Goal: Task Accomplishment & Management: Complete application form

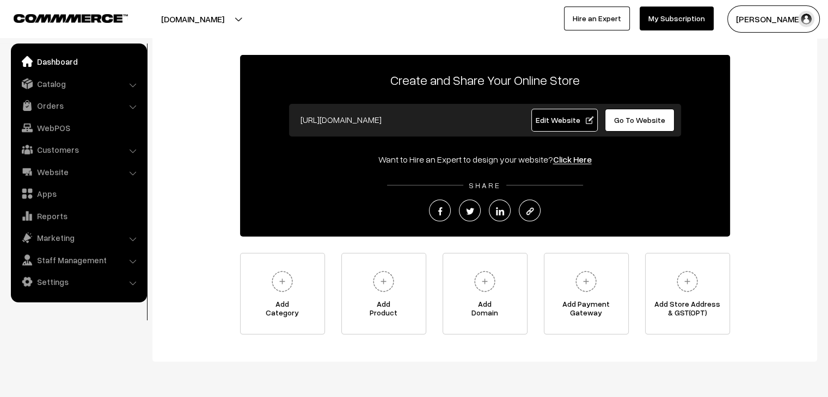
scroll to position [78, 0]
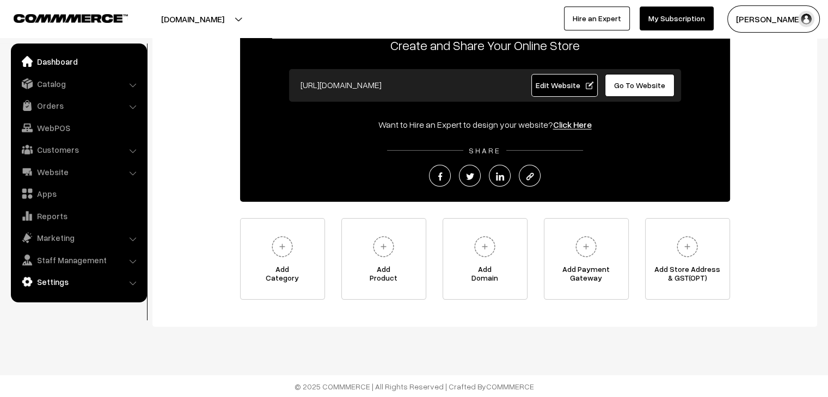
click at [60, 284] on link "Settings" at bounding box center [79, 282] width 130 height 20
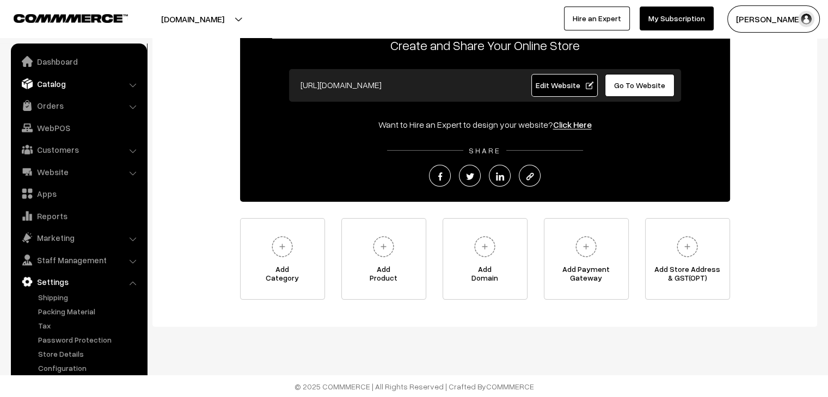
click at [63, 87] on link "Catalog" at bounding box center [79, 84] width 130 height 20
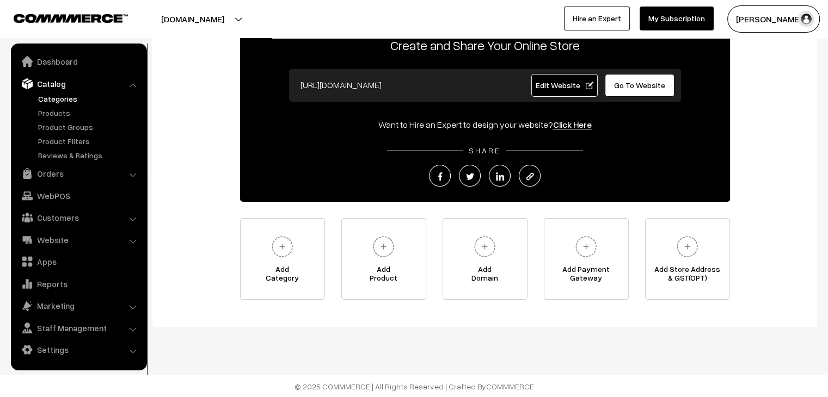
click at [63, 99] on link "Categories" at bounding box center [89, 98] width 108 height 11
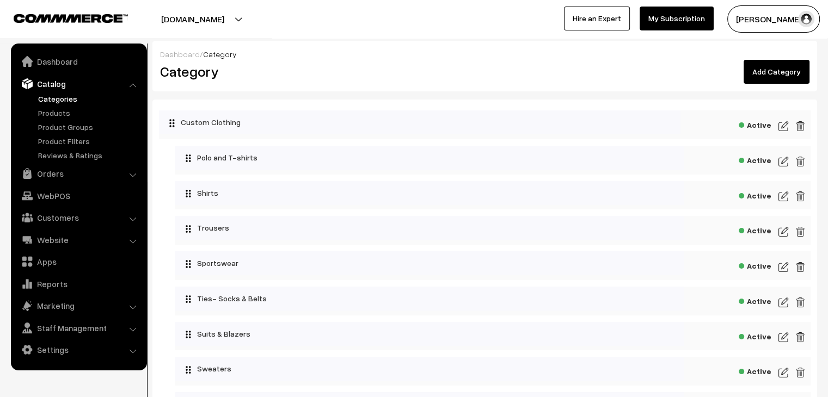
click at [771, 76] on link "Add Category" at bounding box center [777, 72] width 66 height 24
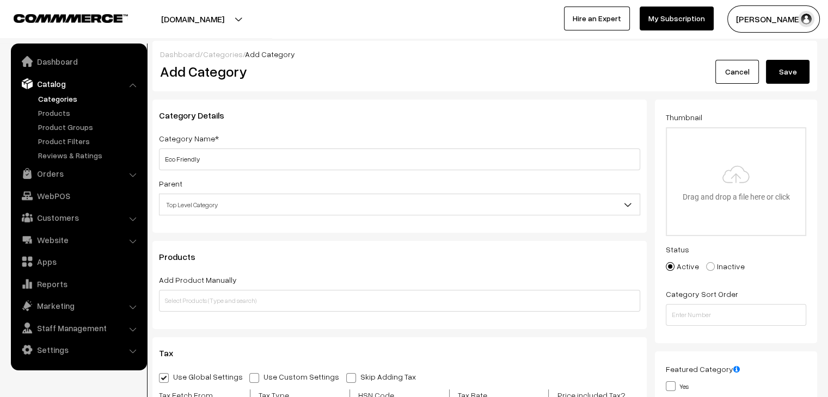
type input "Eco Friendly"
click at [782, 75] on button "Save" at bounding box center [788, 72] width 44 height 24
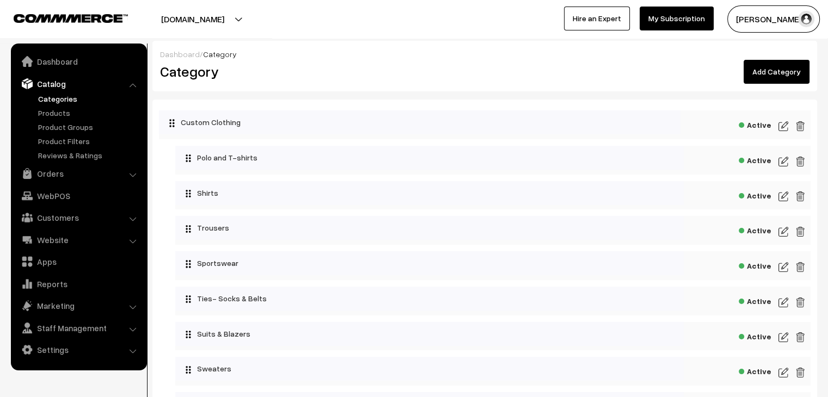
click at [777, 72] on link "Add Category" at bounding box center [777, 72] width 66 height 24
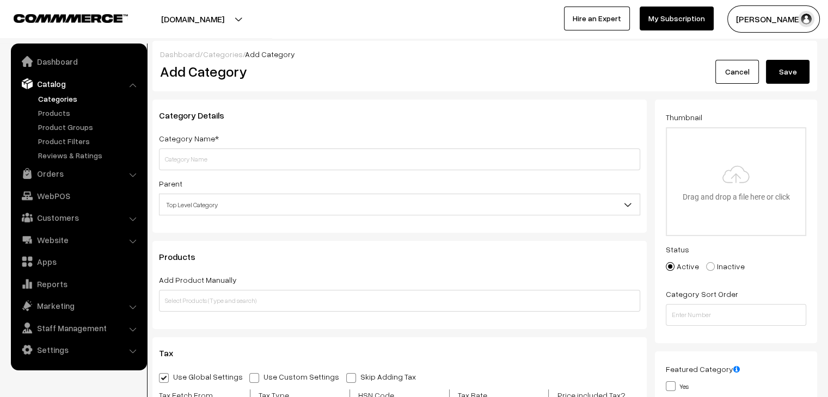
click at [198, 203] on span "Top Level Category" at bounding box center [400, 204] width 480 height 19
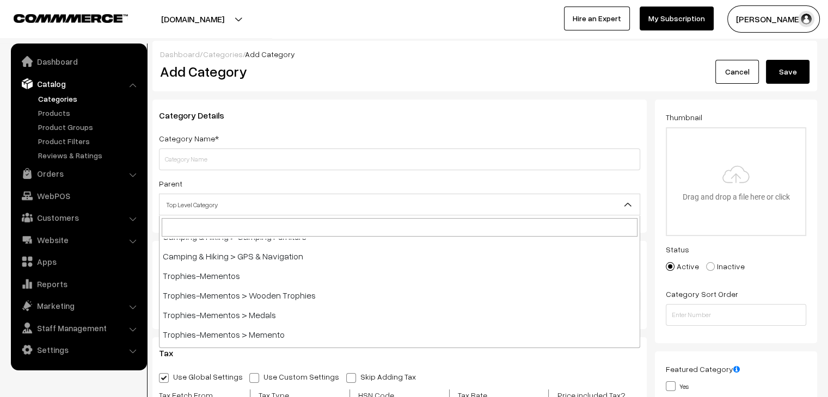
scroll to position [3635, 0]
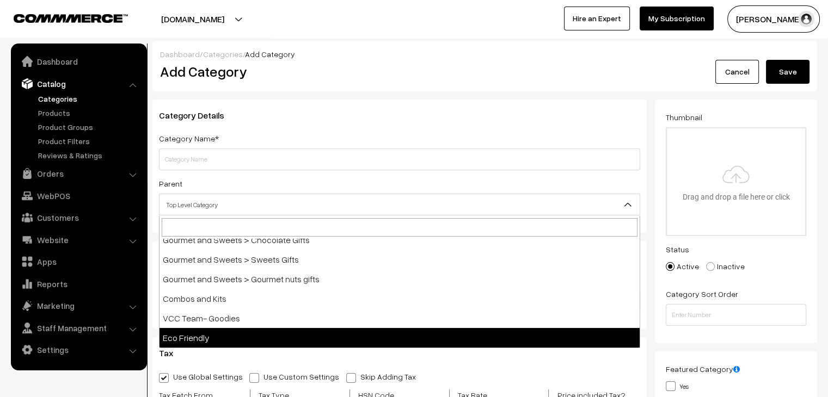
select select "191"
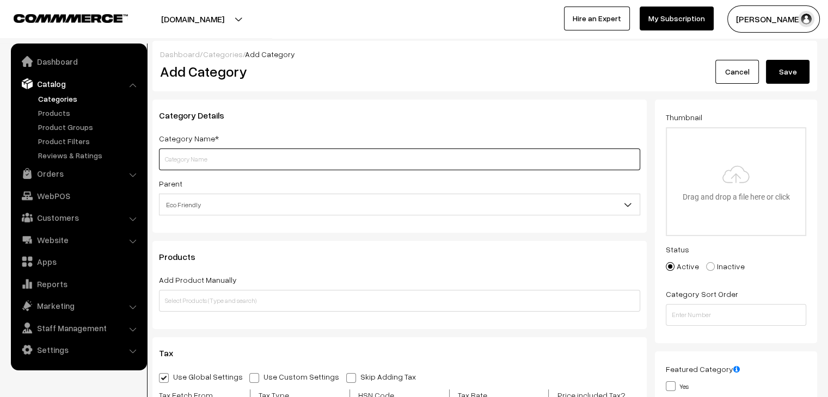
click at [227, 155] on input "text" at bounding box center [399, 160] width 481 height 22
type input "Wooden products"
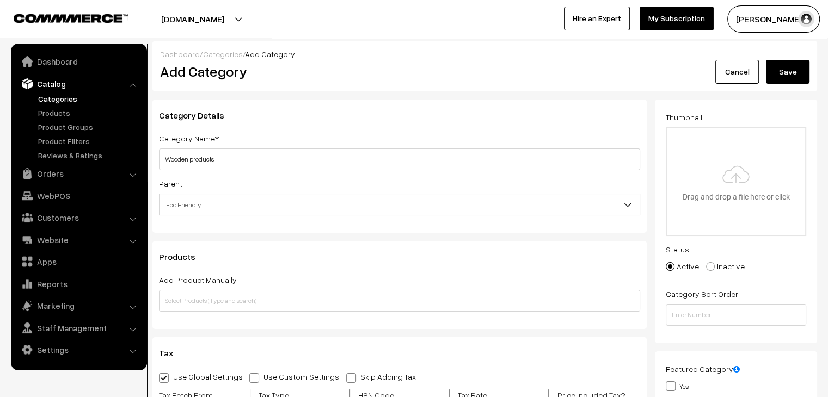
click at [784, 70] on button "Save" at bounding box center [788, 72] width 44 height 24
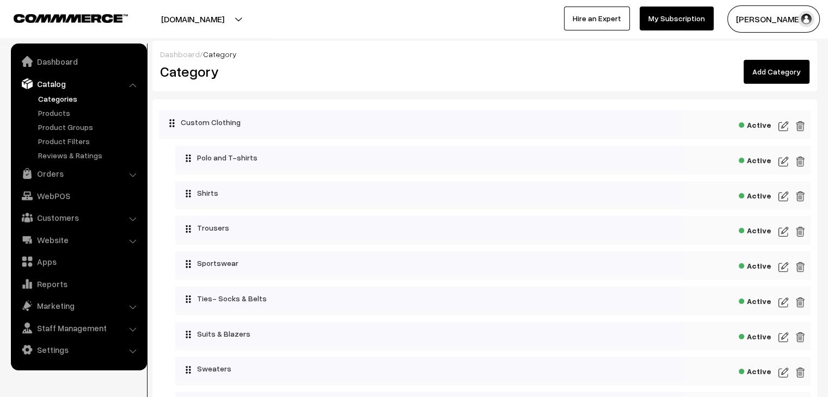
click at [767, 78] on link "Add Category" at bounding box center [777, 72] width 66 height 24
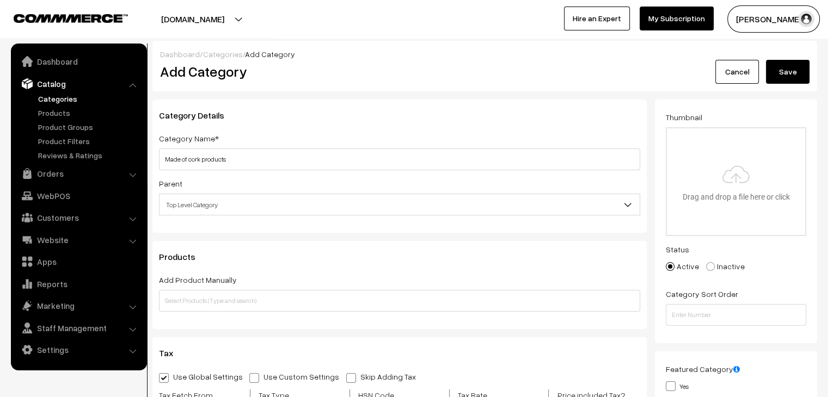
type input "Made of cork products"
click at [278, 212] on span "Top Level Category" at bounding box center [400, 204] width 480 height 19
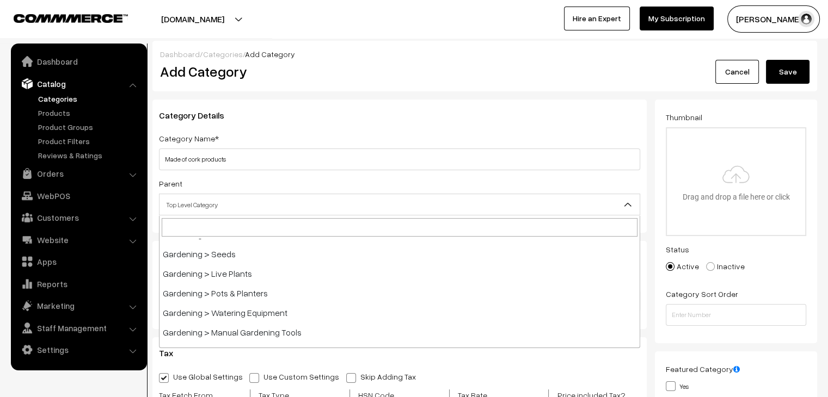
scroll to position [3655, 0]
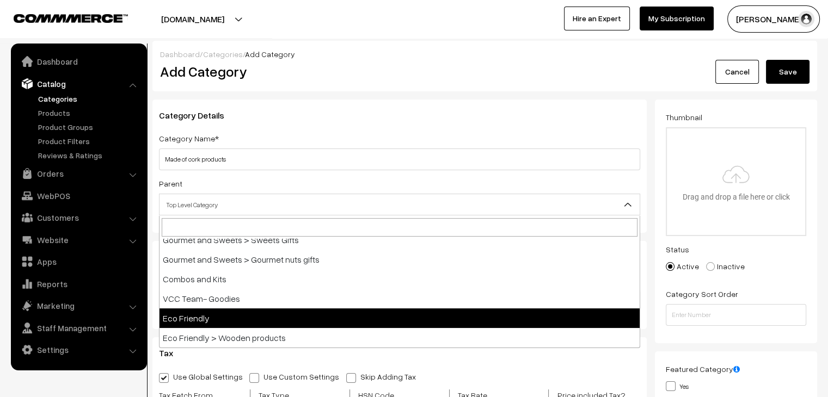
select select "191"
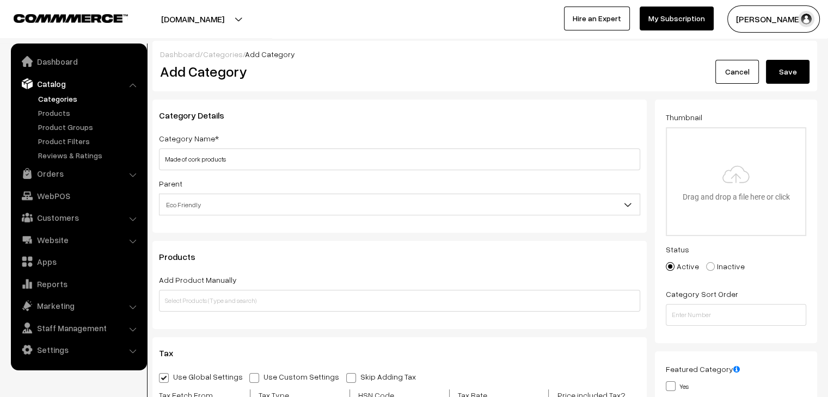
click at [787, 75] on button "Save" at bounding box center [788, 72] width 44 height 24
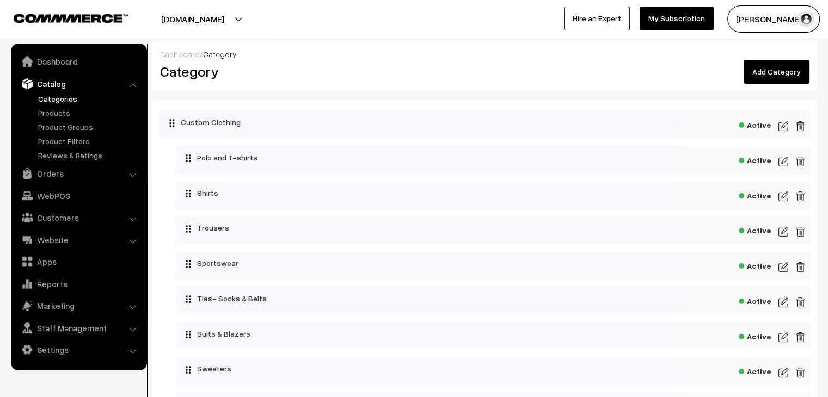
click at [783, 75] on link "Add Category" at bounding box center [777, 72] width 66 height 24
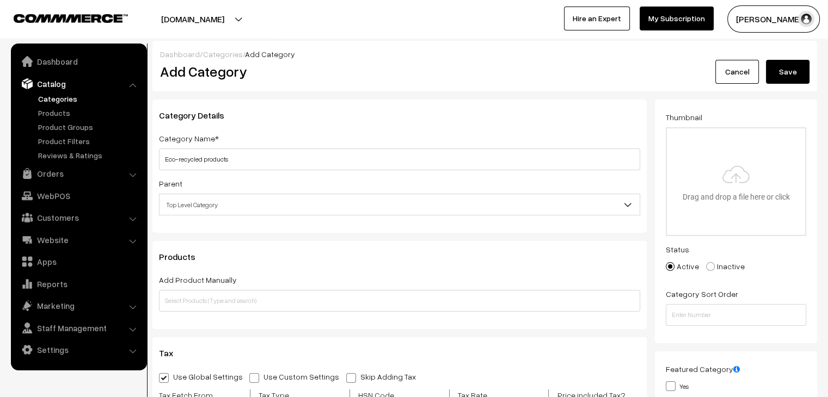
type input "Eco-recycled products"
click at [309, 203] on span "Top Level Category" at bounding box center [400, 204] width 480 height 19
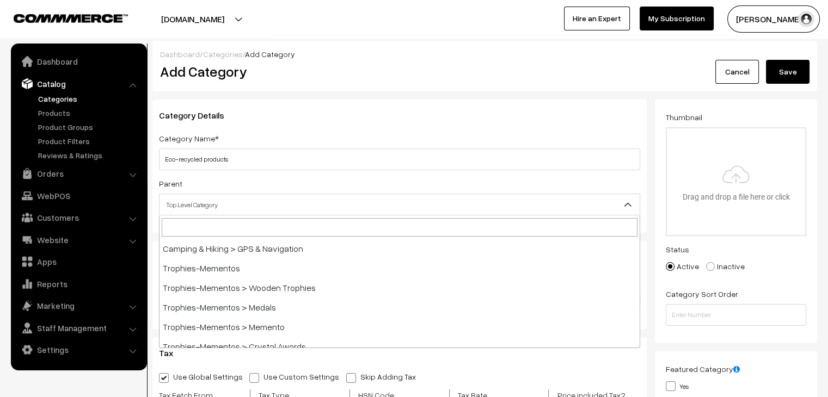
scroll to position [3674, 0]
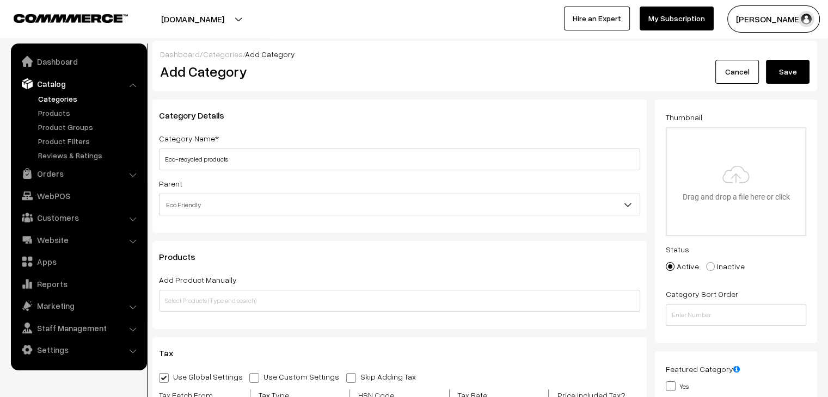
select select "191"
click at [784, 75] on button "Save" at bounding box center [788, 72] width 44 height 24
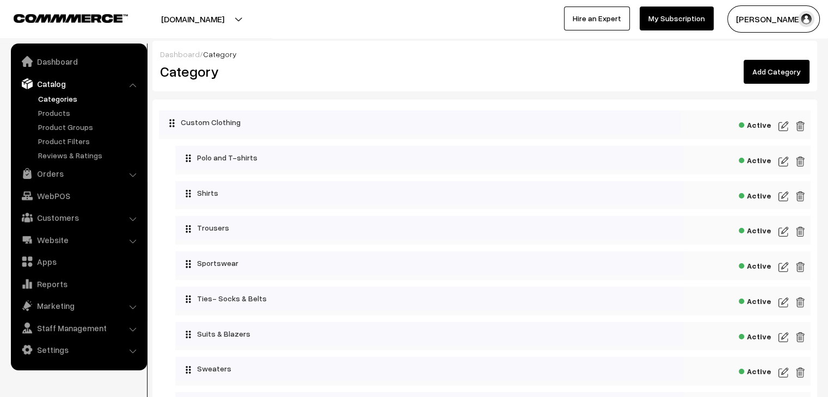
click at [775, 70] on link "Add Category" at bounding box center [777, 72] width 66 height 24
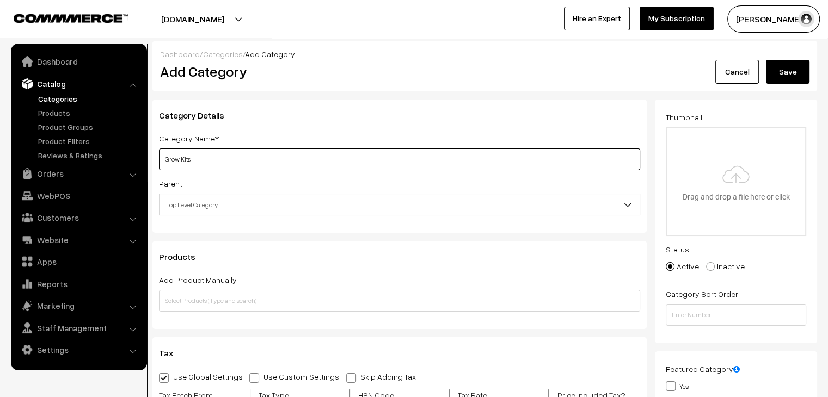
type input "Grow Kits"
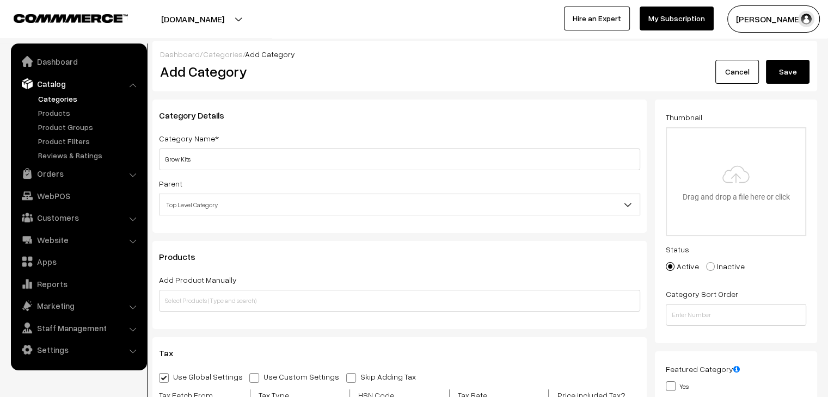
click at [309, 203] on span "Top Level Category" at bounding box center [400, 204] width 480 height 19
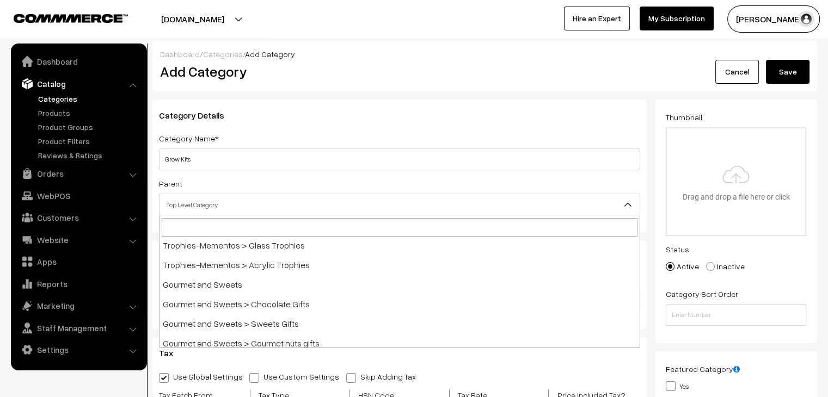
scroll to position [3694, 0]
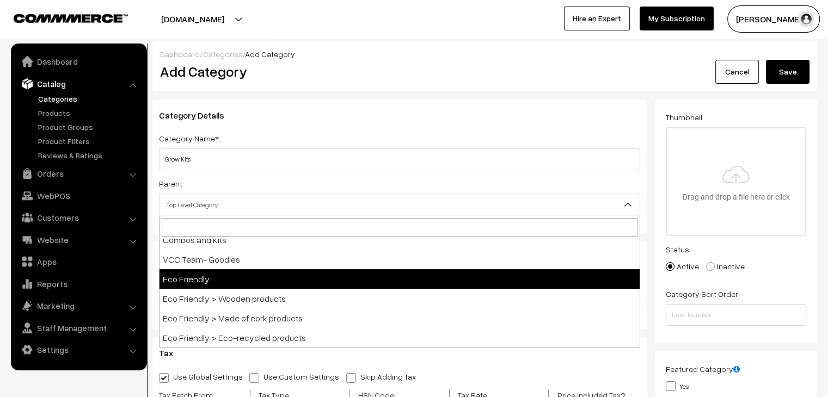
select select "191"
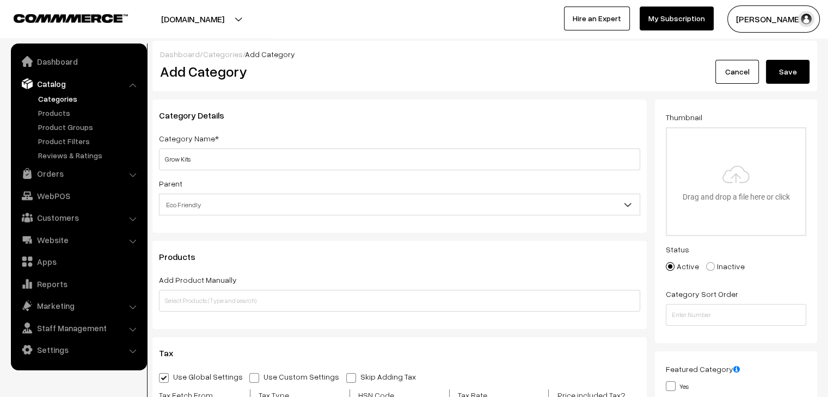
click at [776, 76] on button "Save" at bounding box center [788, 72] width 44 height 24
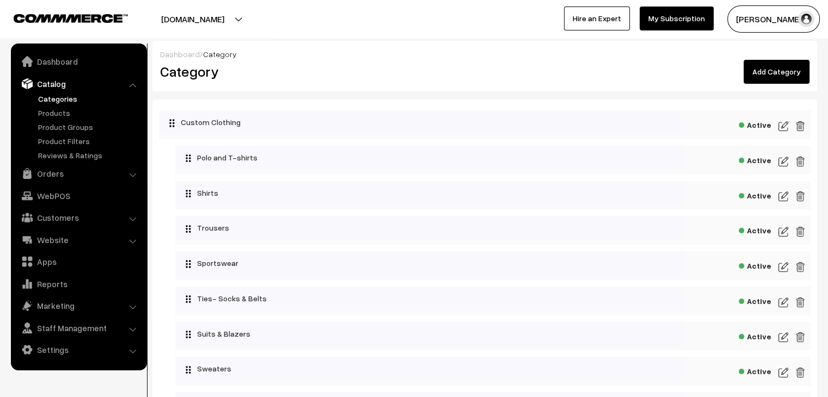
click at [764, 73] on link "Add Category" at bounding box center [777, 72] width 66 height 24
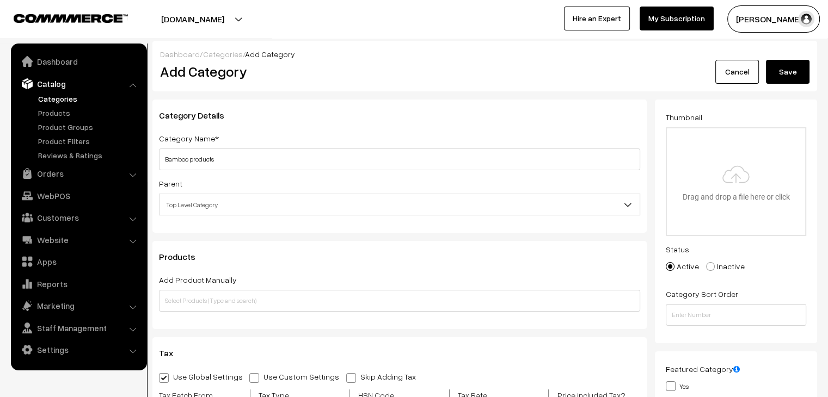
type input "Bamboo products"
click at [236, 201] on span "Top Level Category" at bounding box center [400, 204] width 480 height 19
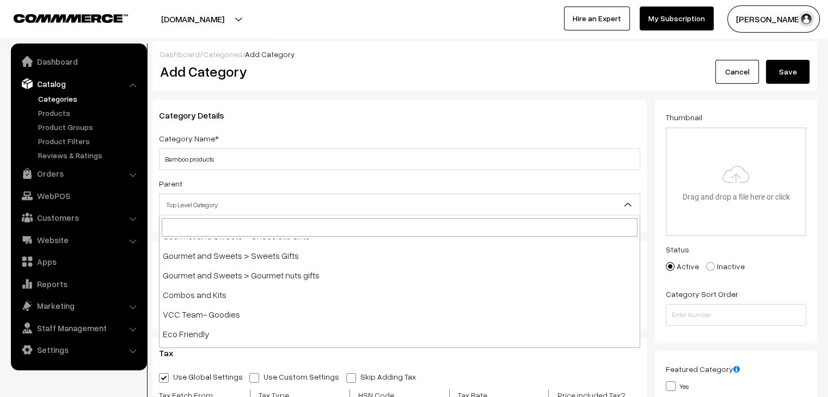
scroll to position [3713, 0]
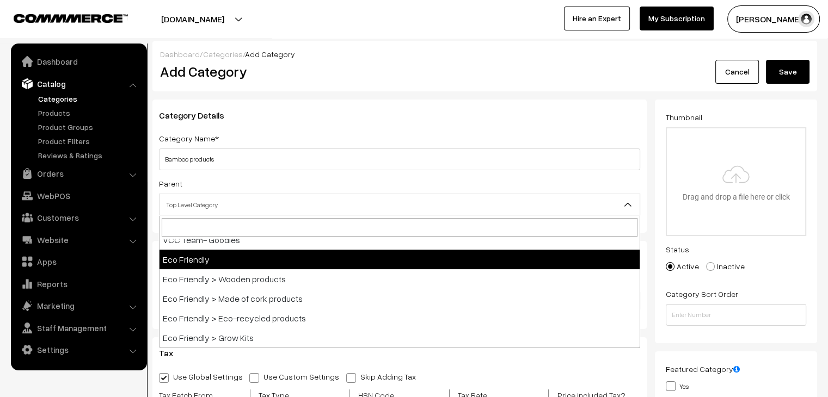
select select "191"
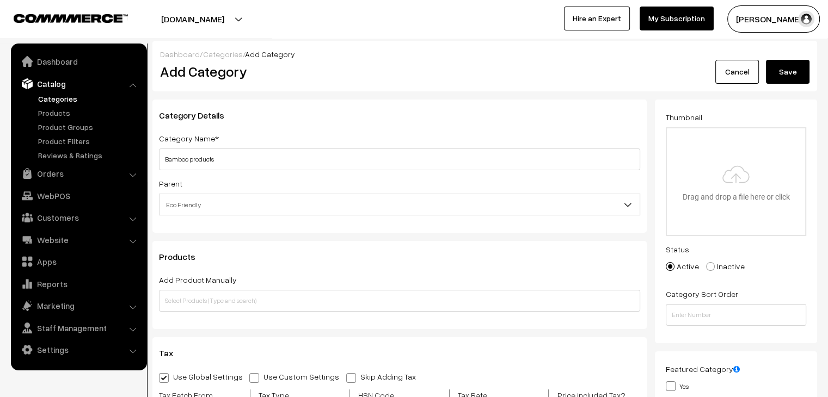
click at [793, 79] on button "Save" at bounding box center [788, 72] width 44 height 24
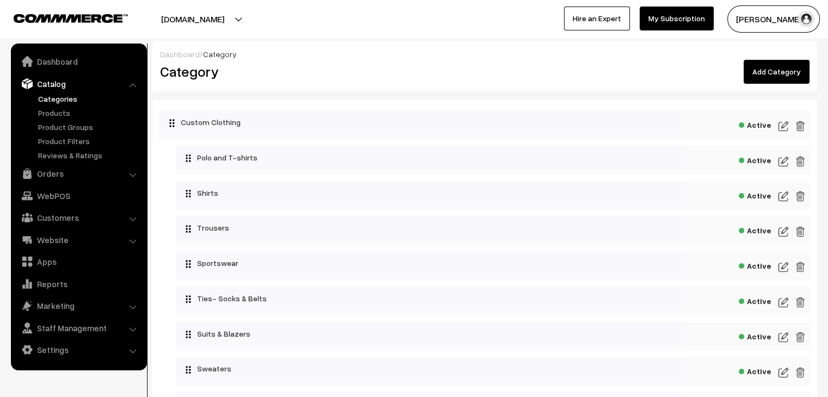
click at [782, 75] on link "Add Category" at bounding box center [777, 72] width 66 height 24
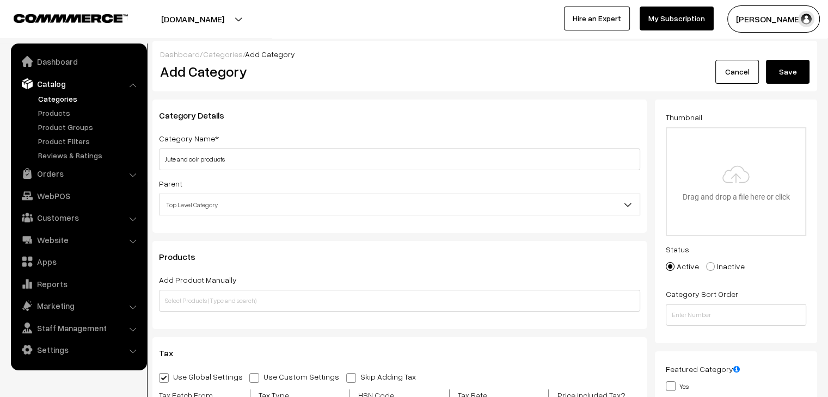
type input "Jute and coir products"
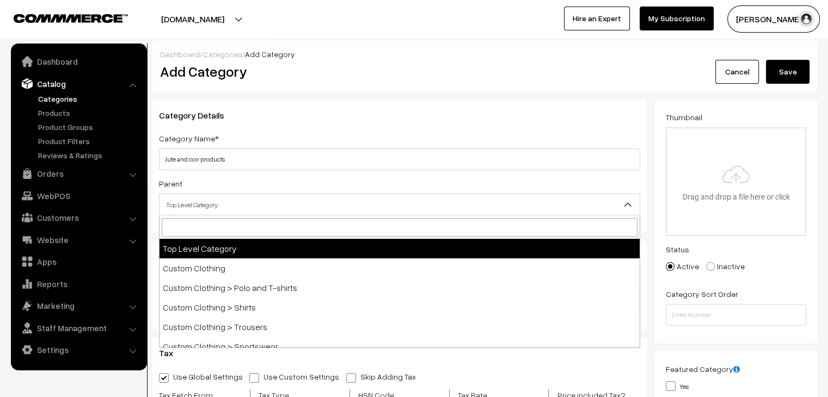
click at [252, 206] on span "Top Level Category" at bounding box center [400, 204] width 480 height 19
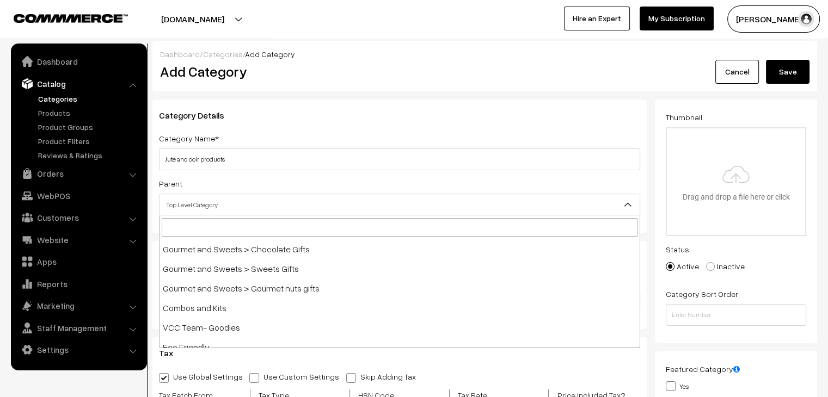
scroll to position [3733, 0]
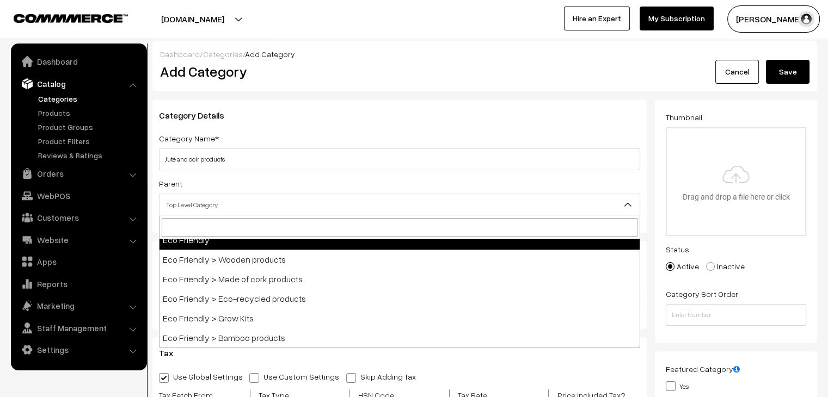
select select "191"
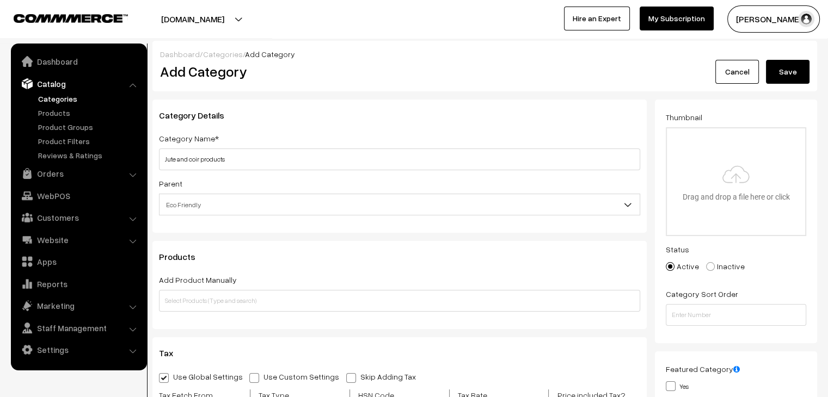
click at [791, 75] on button "Save" at bounding box center [788, 72] width 44 height 24
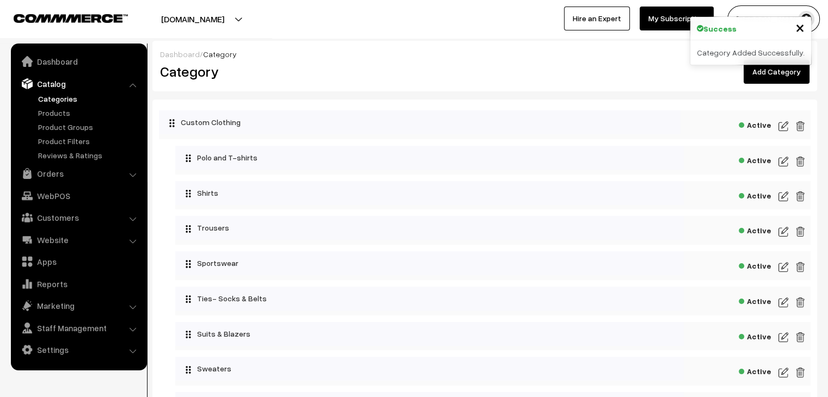
click at [801, 29] on span "×" at bounding box center [799, 27] width 9 height 20
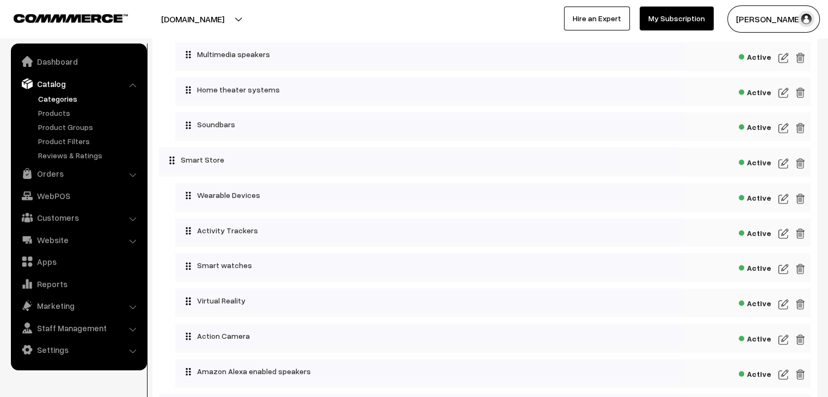
scroll to position [1989, 0]
